Goal: Information Seeking & Learning: Learn about a topic

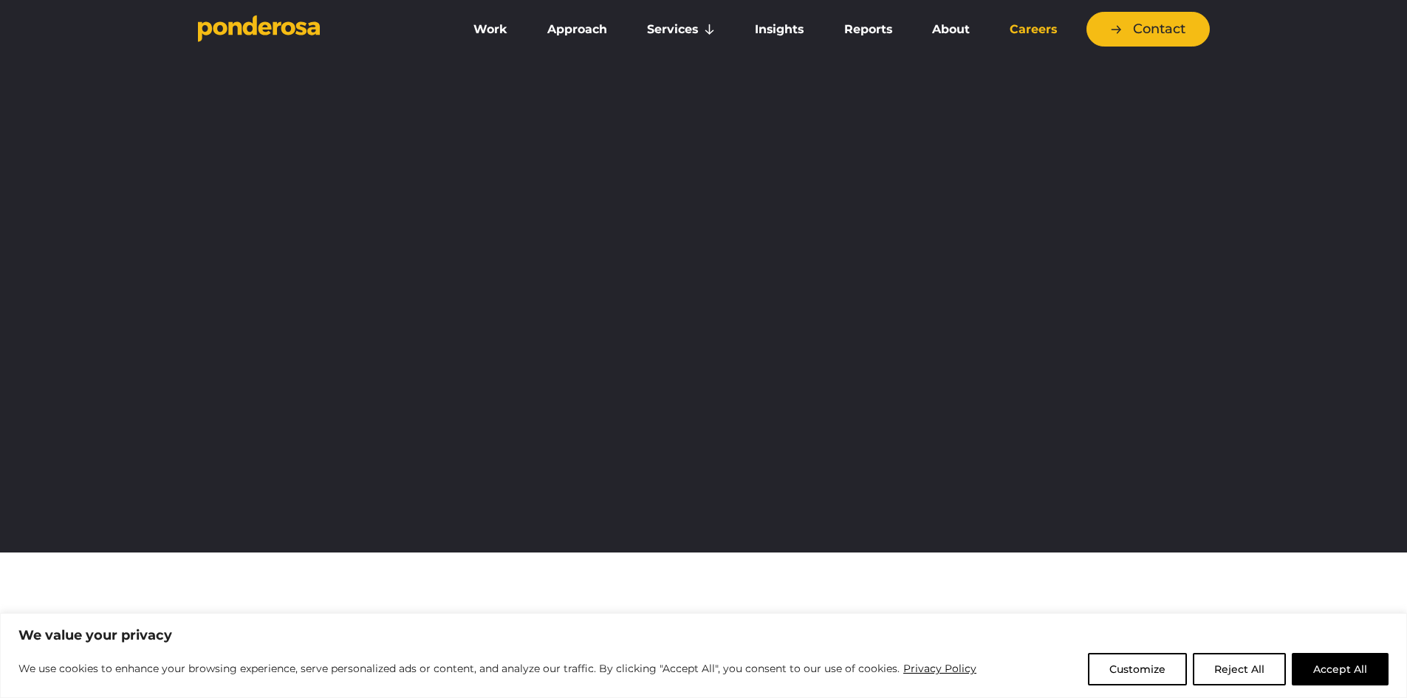
click at [1322, 679] on button "Accept All" at bounding box center [1340, 669] width 97 height 33
click at [1044, 22] on link "Careers" at bounding box center [1033, 29] width 81 height 31
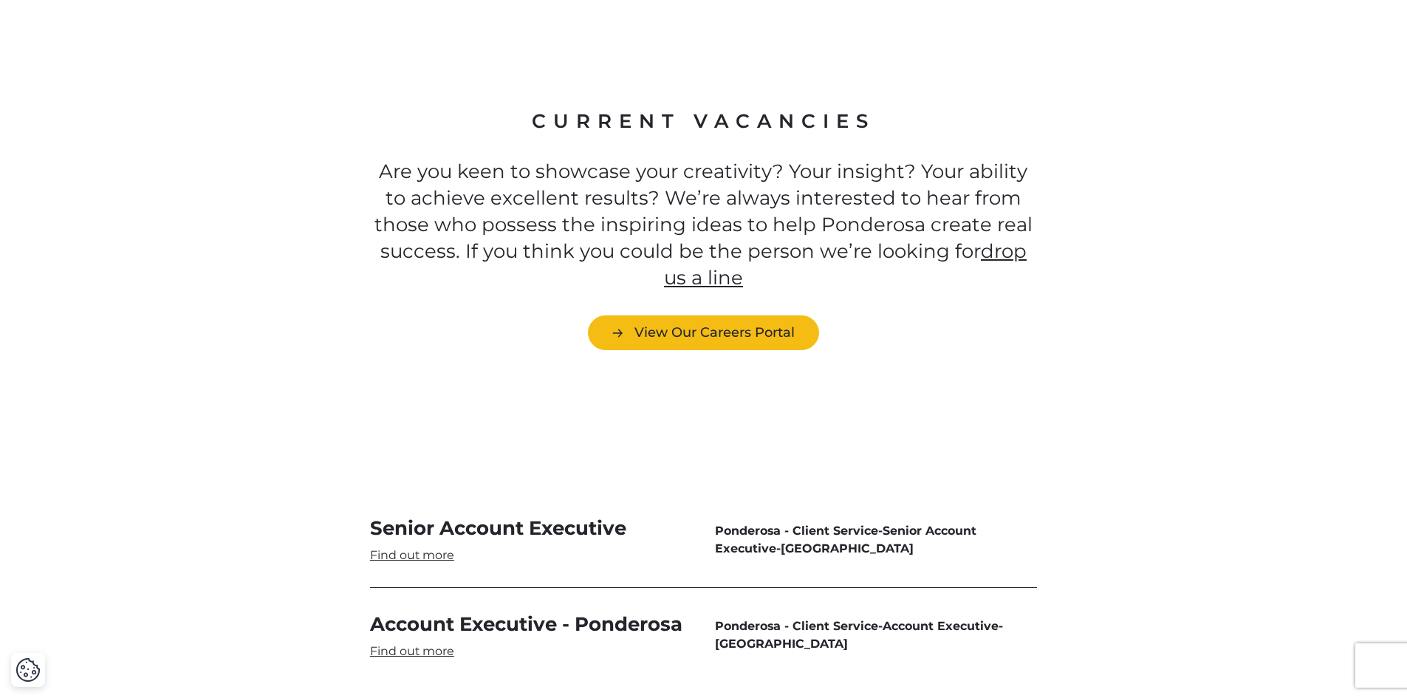
scroll to position [4469, 0]
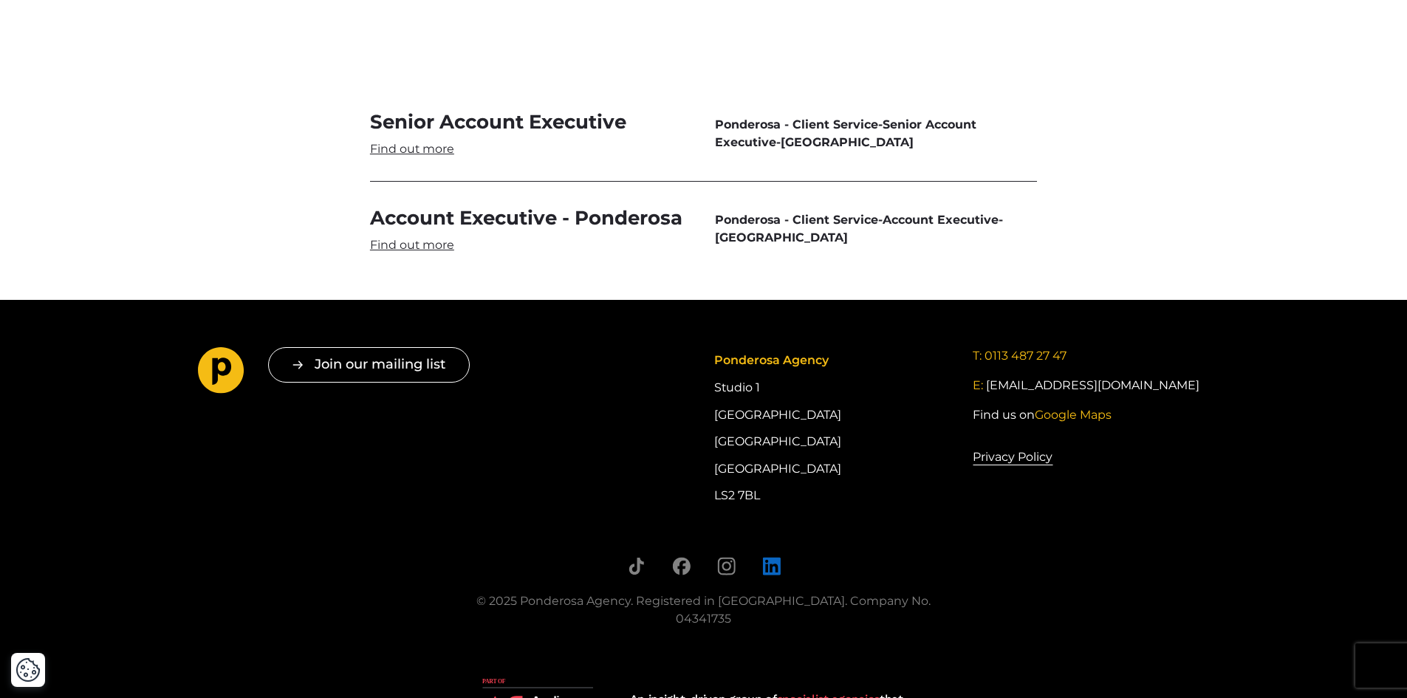
click at [770, 557] on icon "Follow us on LinkedIn" at bounding box center [771, 566] width 18 height 18
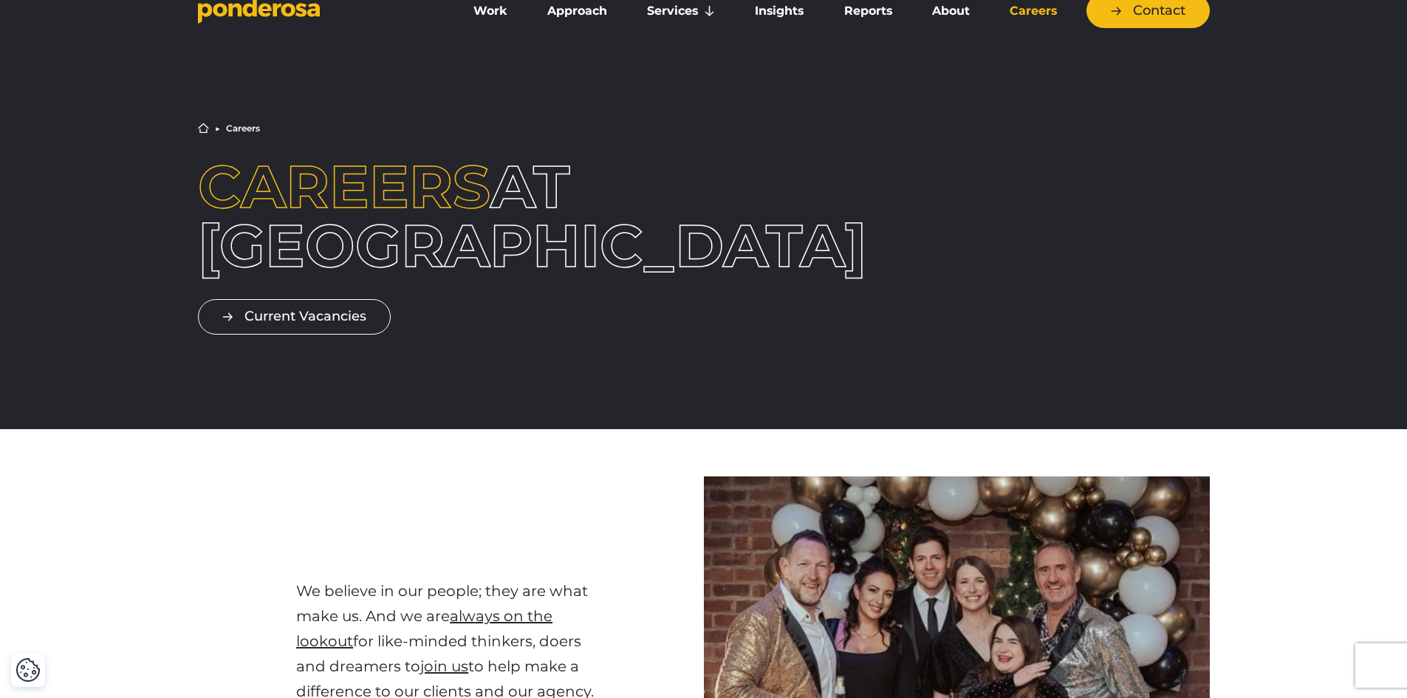
scroll to position [0, 0]
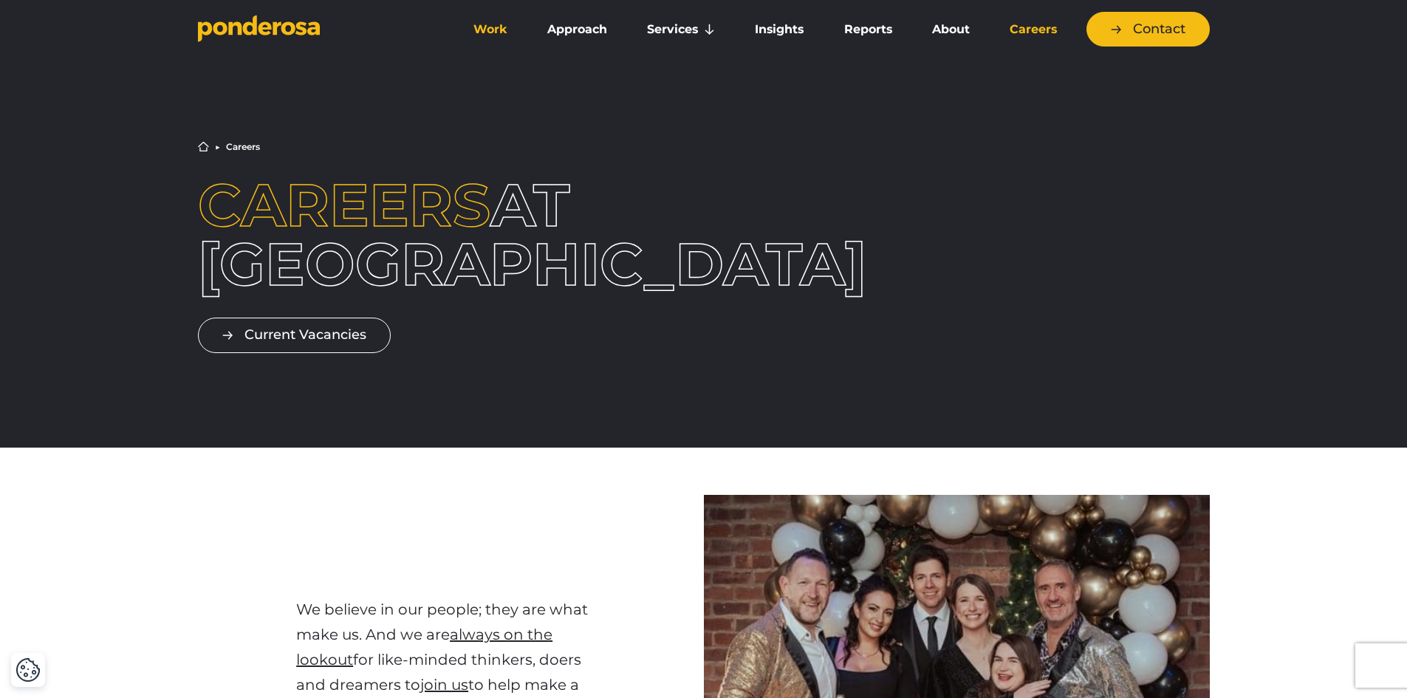
click at [479, 24] on link "Work" at bounding box center [491, 29] width 68 height 31
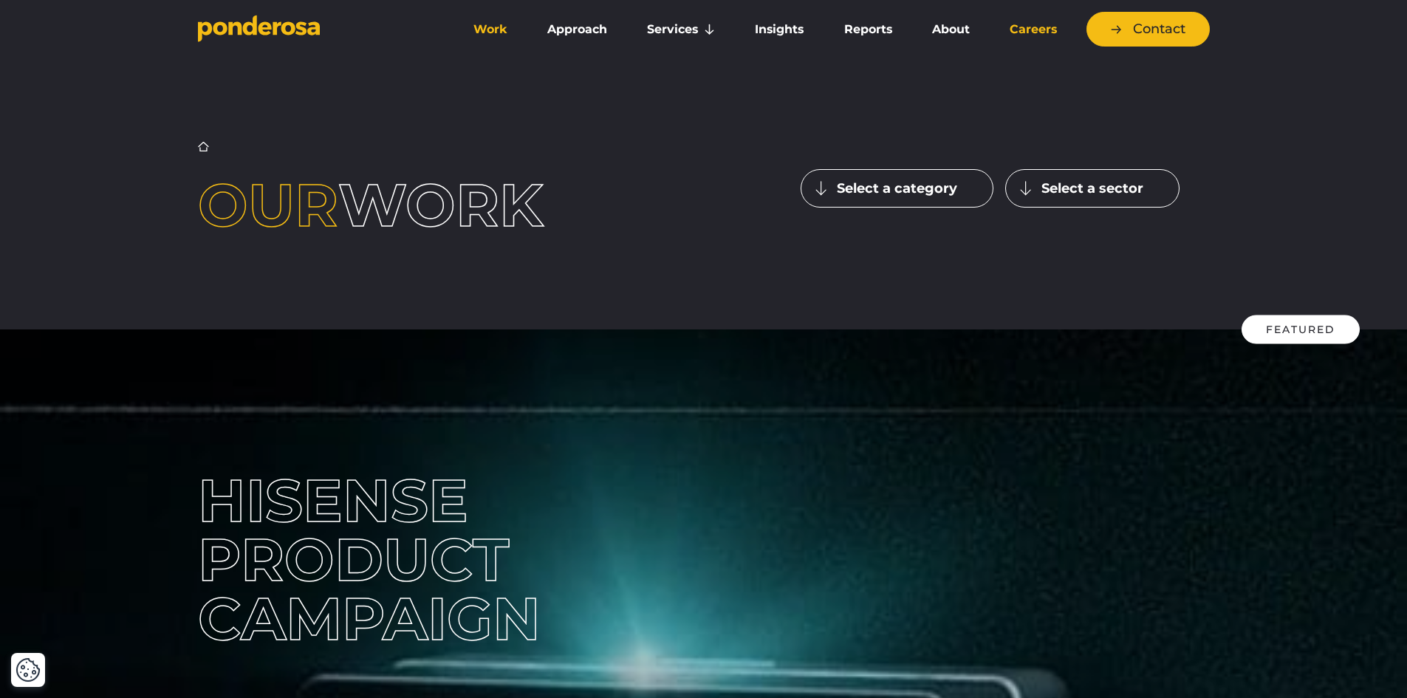
click at [1020, 21] on link "Careers" at bounding box center [1033, 29] width 81 height 31
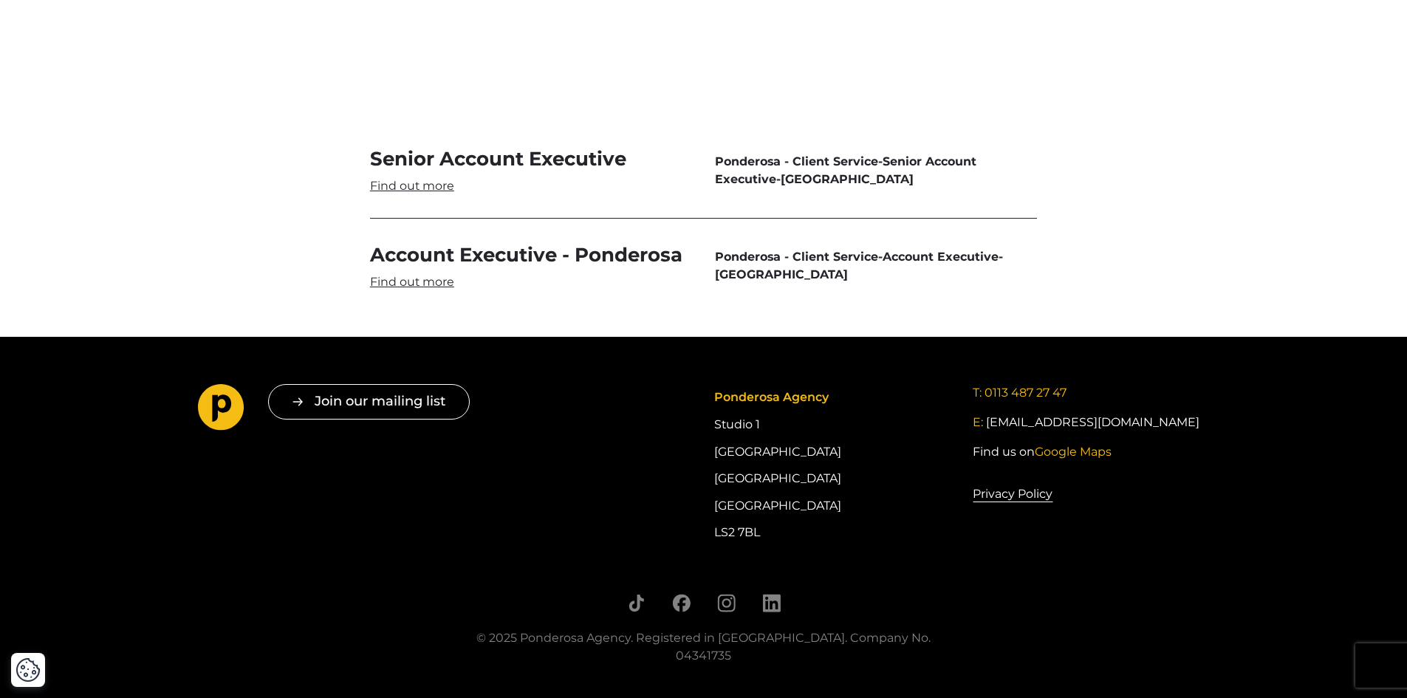
scroll to position [4211, 0]
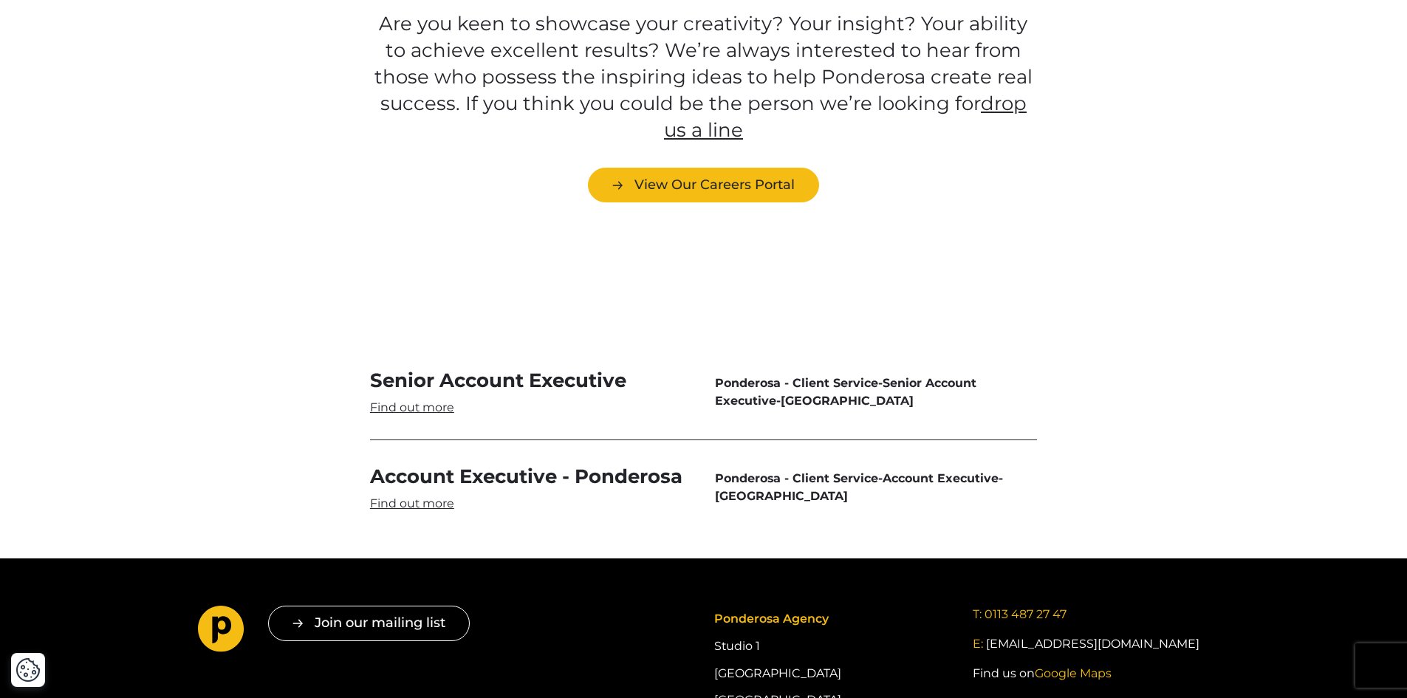
click at [585, 368] on link "Senior Account Executive" at bounding box center [531, 392] width 322 height 48
